Goal: Task Accomplishment & Management: Use online tool/utility

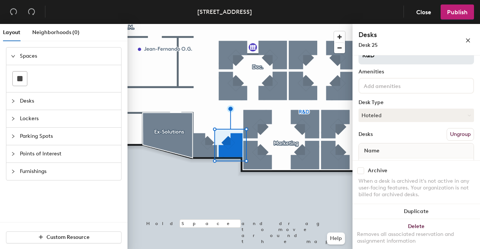
scroll to position [41, 0]
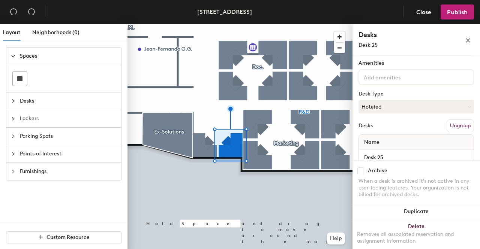
click at [452, 126] on button "Ungroup" at bounding box center [460, 126] width 27 height 13
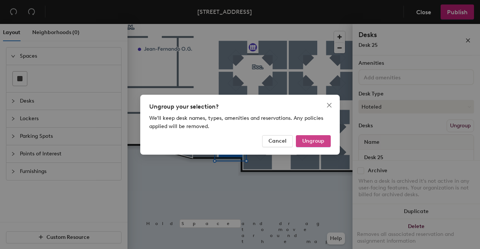
click at [321, 138] on button "Ungroup" at bounding box center [313, 141] width 35 height 12
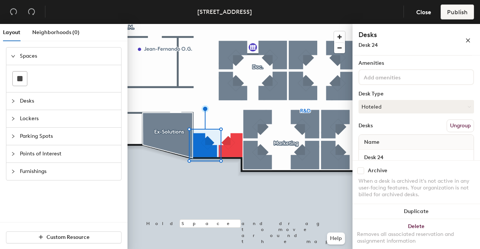
click at [459, 123] on button "Ungroup" at bounding box center [460, 126] width 27 height 13
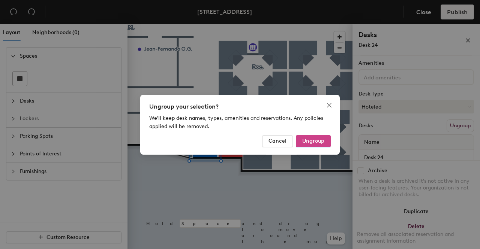
click at [325, 138] on button "Ungroup" at bounding box center [313, 141] width 35 height 12
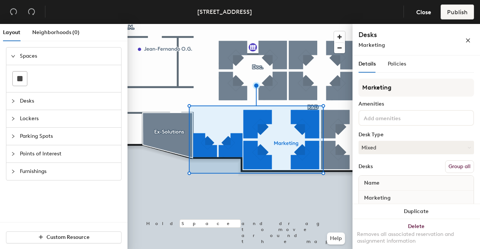
click at [457, 167] on button "Group all" at bounding box center [459, 167] width 29 height 13
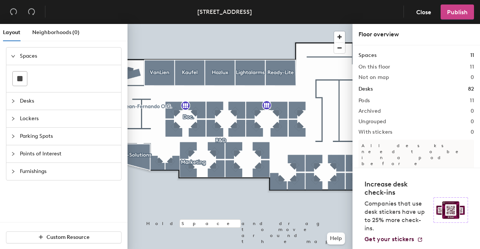
click at [454, 11] on span "Publish" at bounding box center [457, 12] width 21 height 7
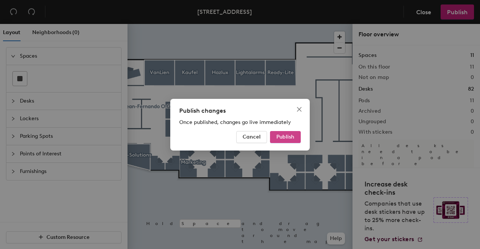
click at [283, 136] on span "Publish" at bounding box center [285, 137] width 18 height 6
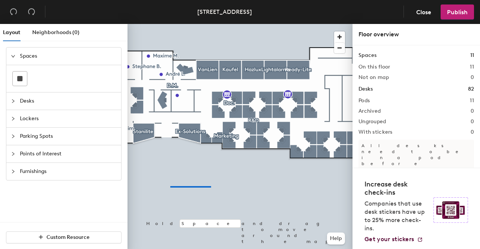
click at [175, 24] on div at bounding box center [240, 24] width 225 height 0
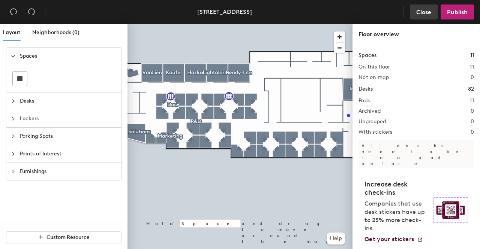
click at [420, 14] on span "Close" at bounding box center [423, 12] width 15 height 7
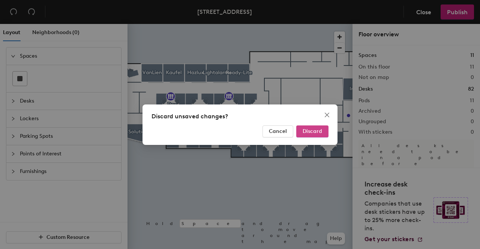
click at [305, 128] on span "Discard" at bounding box center [313, 131] width 20 height 6
